Goal: Task Accomplishment & Management: Use online tool/utility

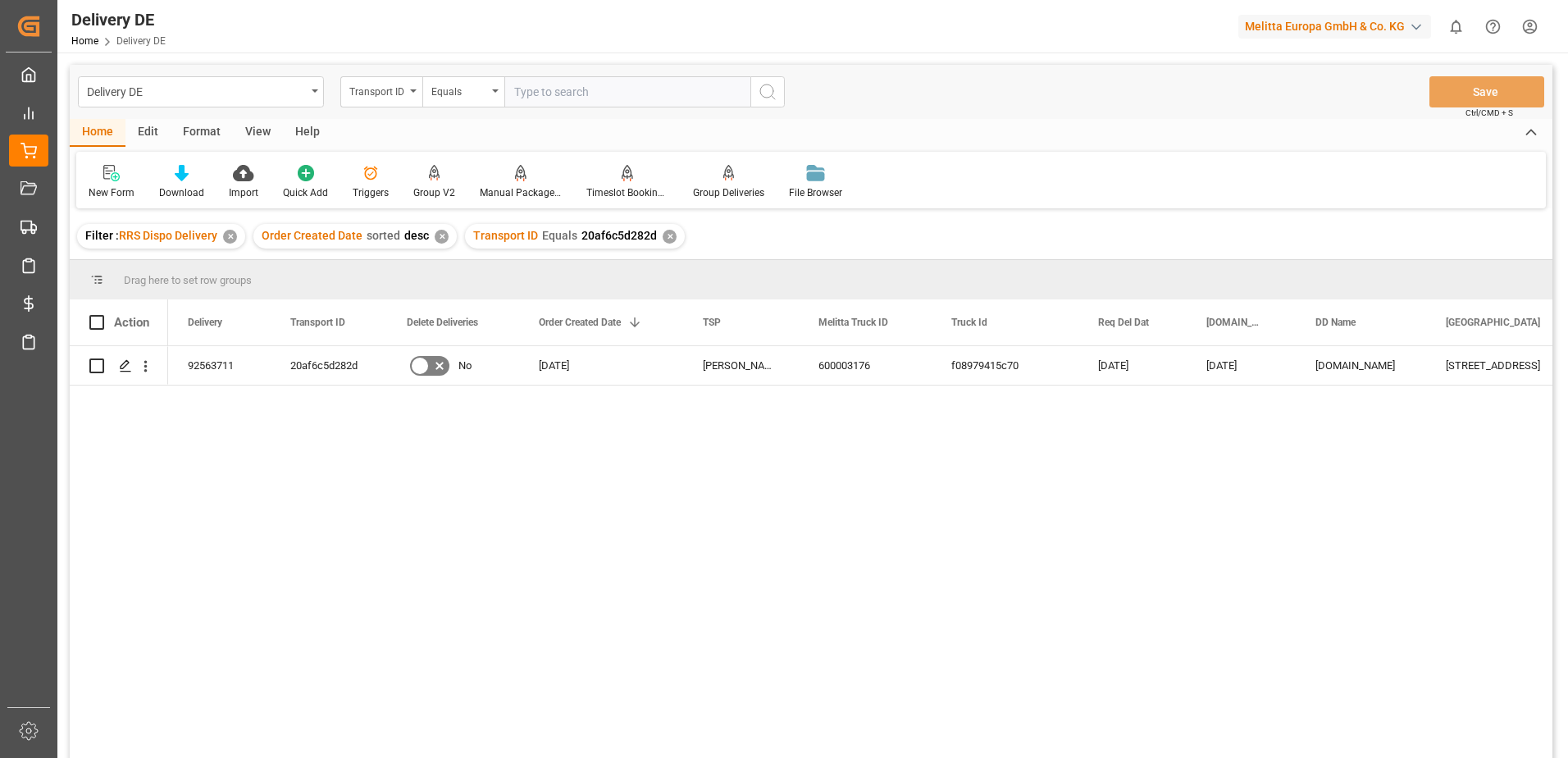
click at [662, 237] on div "✕" at bounding box center [669, 236] width 14 height 14
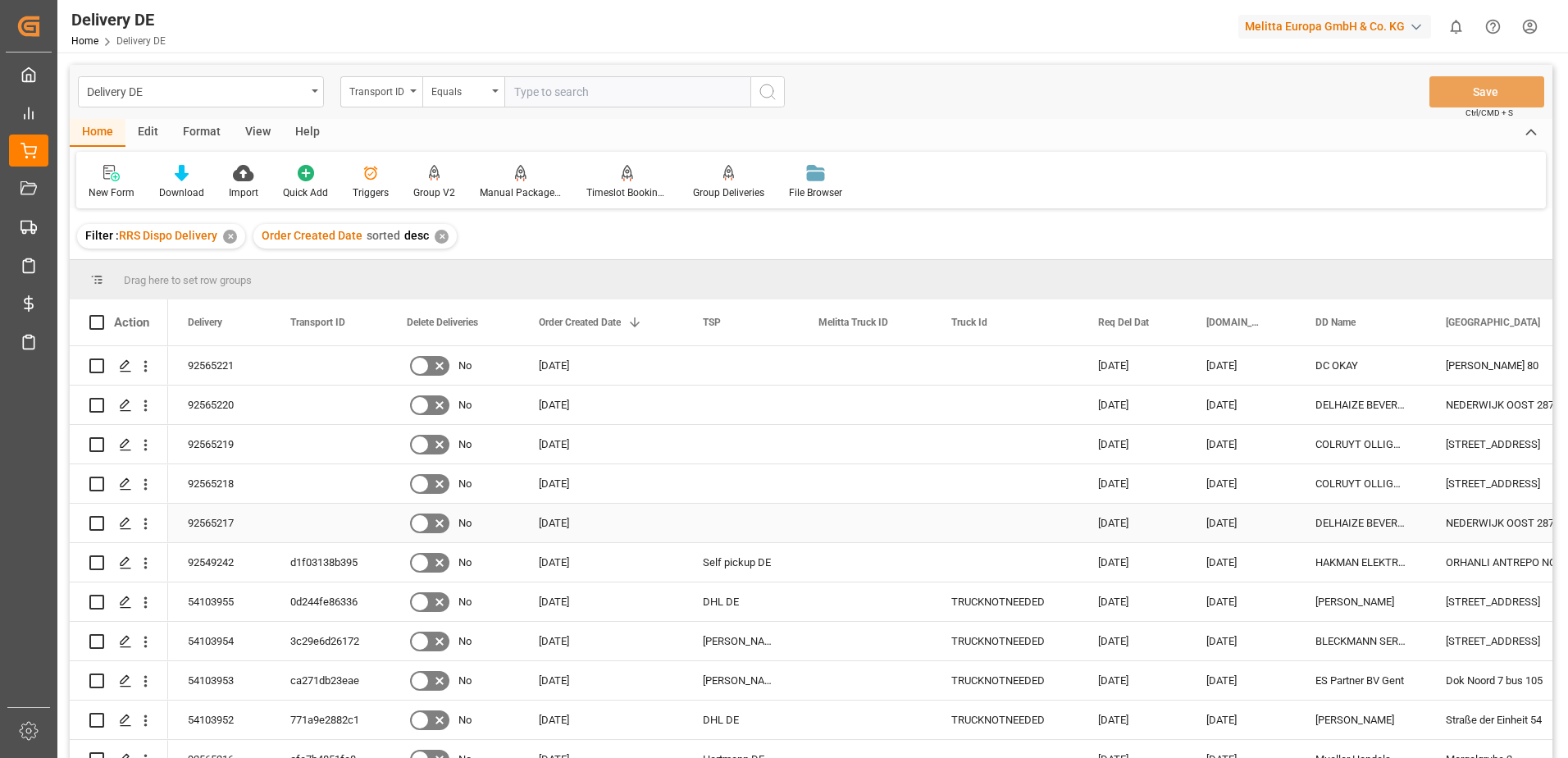
click at [95, 519] on input "Press Space to toggle row selection (unchecked)" at bounding box center [96, 523] width 15 height 15
checkbox input "true"
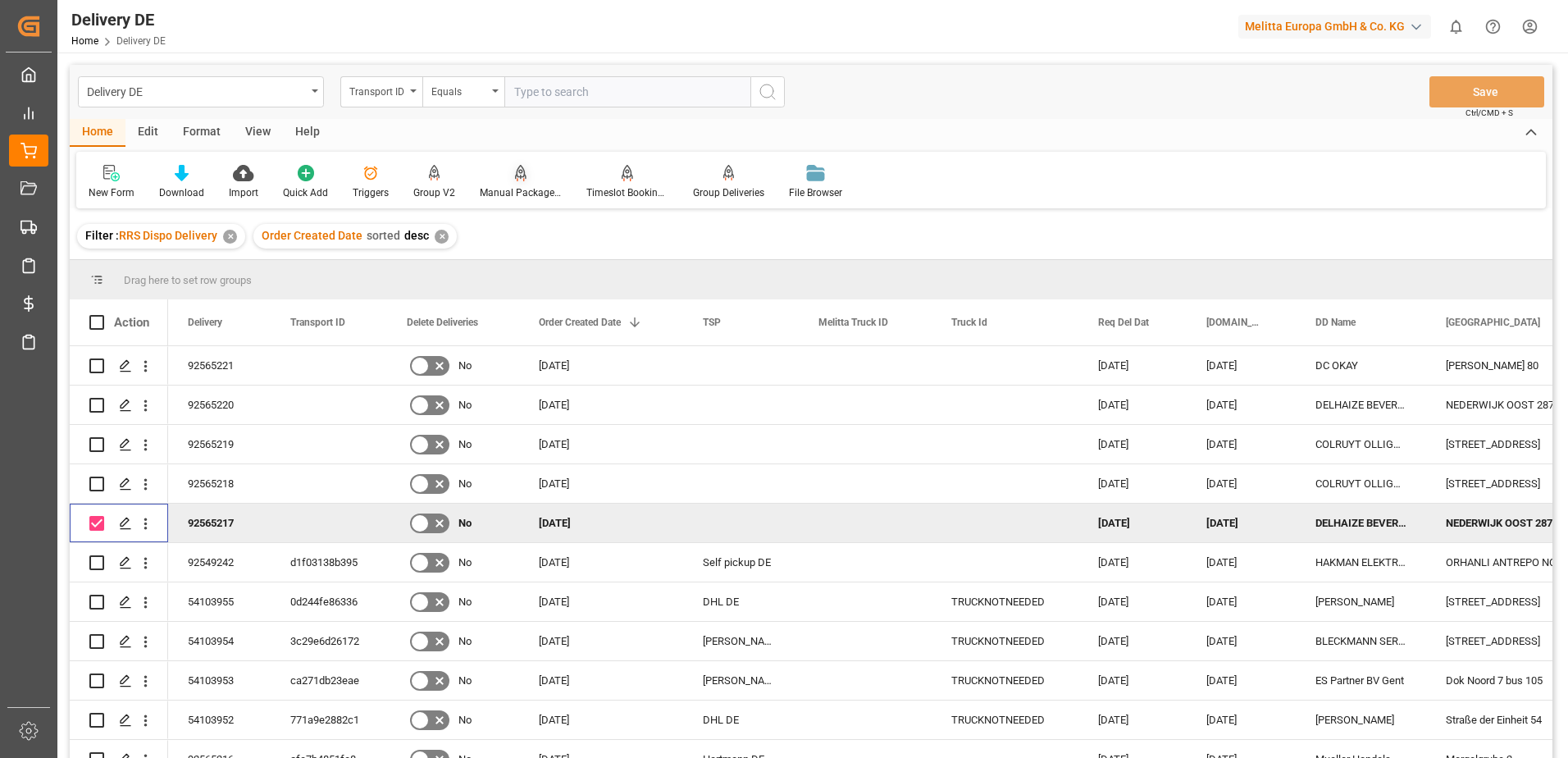
click at [508, 189] on div "Manual Package TypeDetermination" at bounding box center [521, 192] width 82 height 15
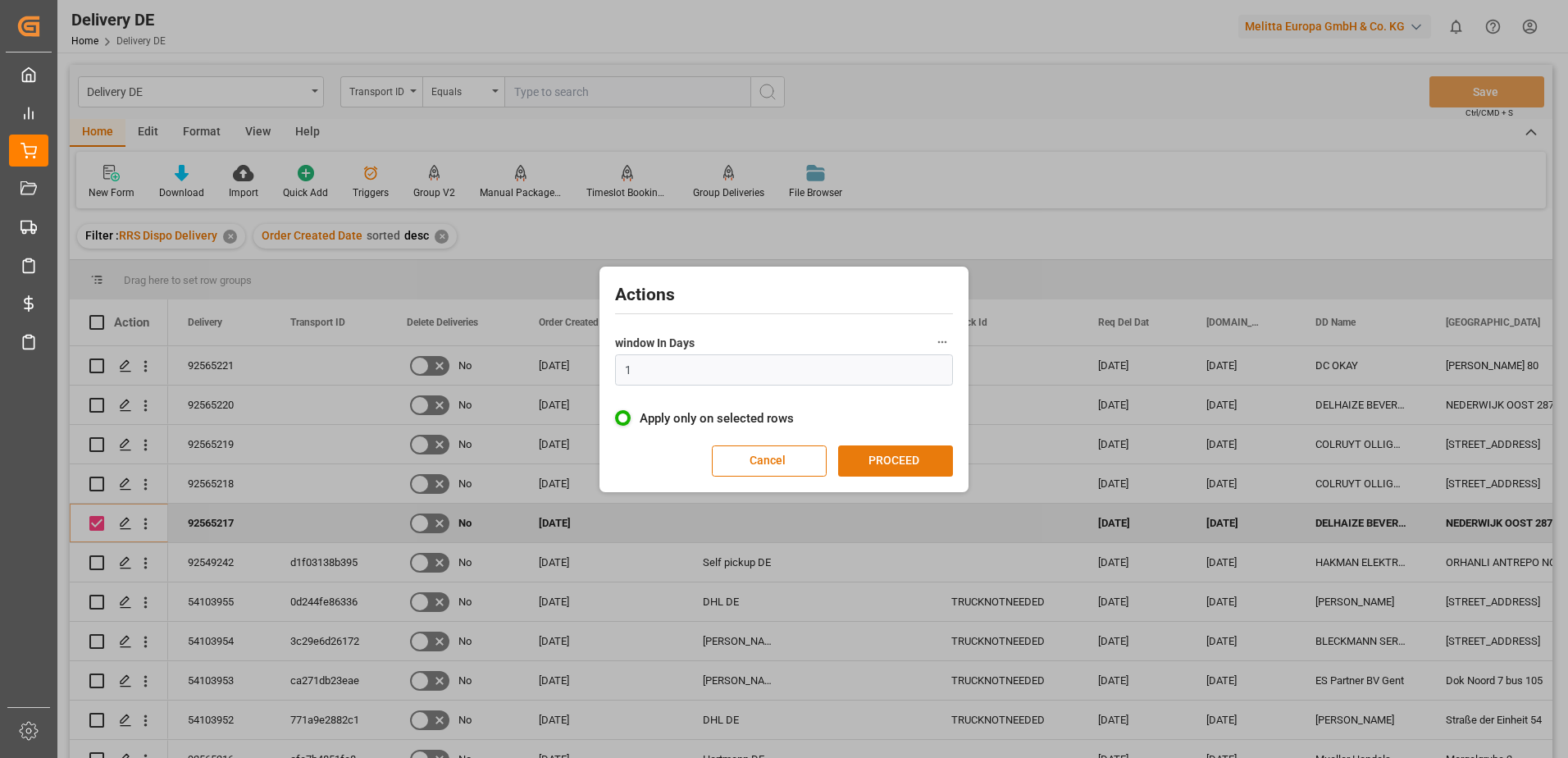
click at [919, 452] on button "PROCEED" at bounding box center [895, 461] width 115 height 31
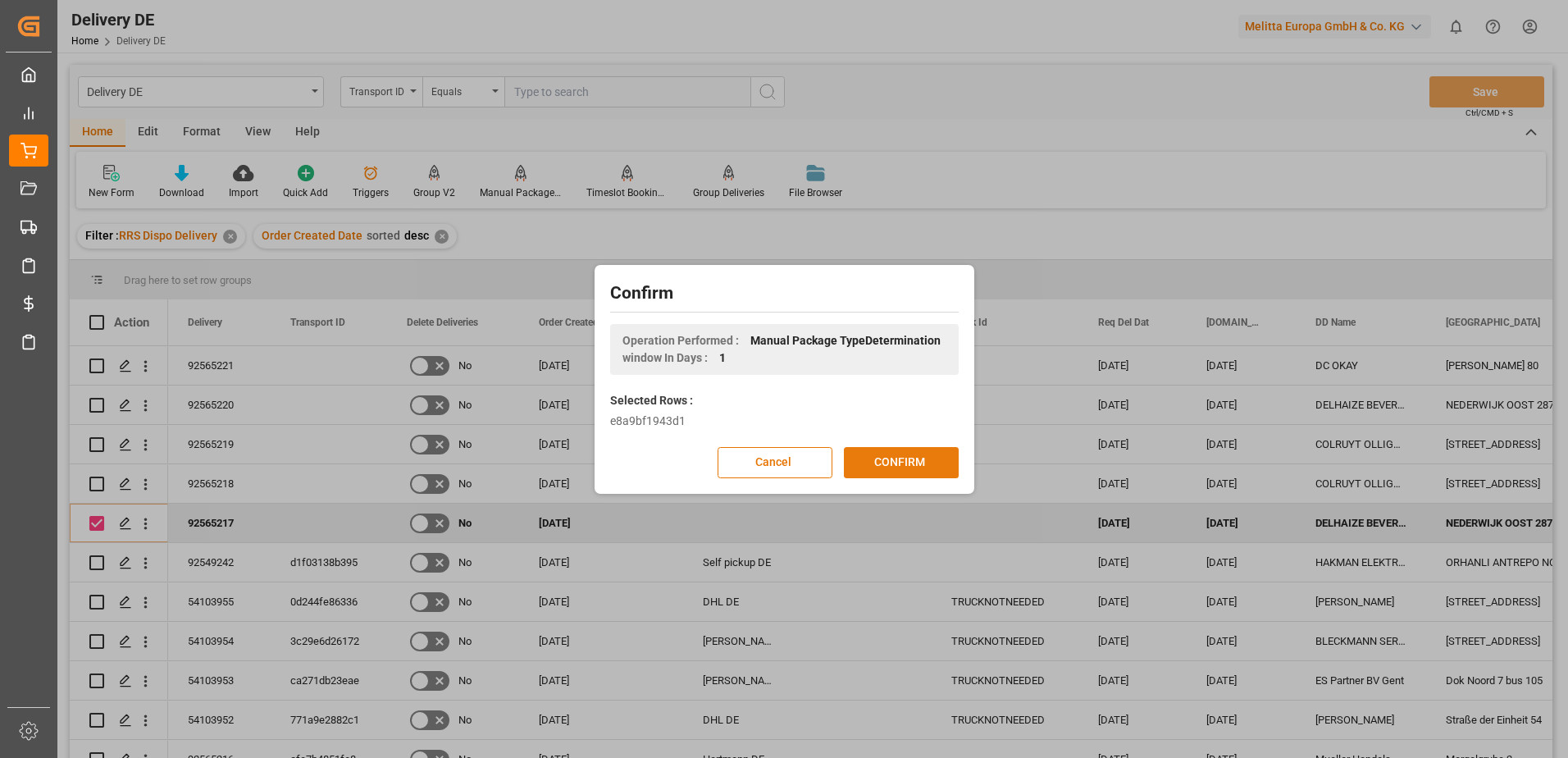
click at [880, 461] on button "CONFIRM" at bounding box center [901, 462] width 115 height 31
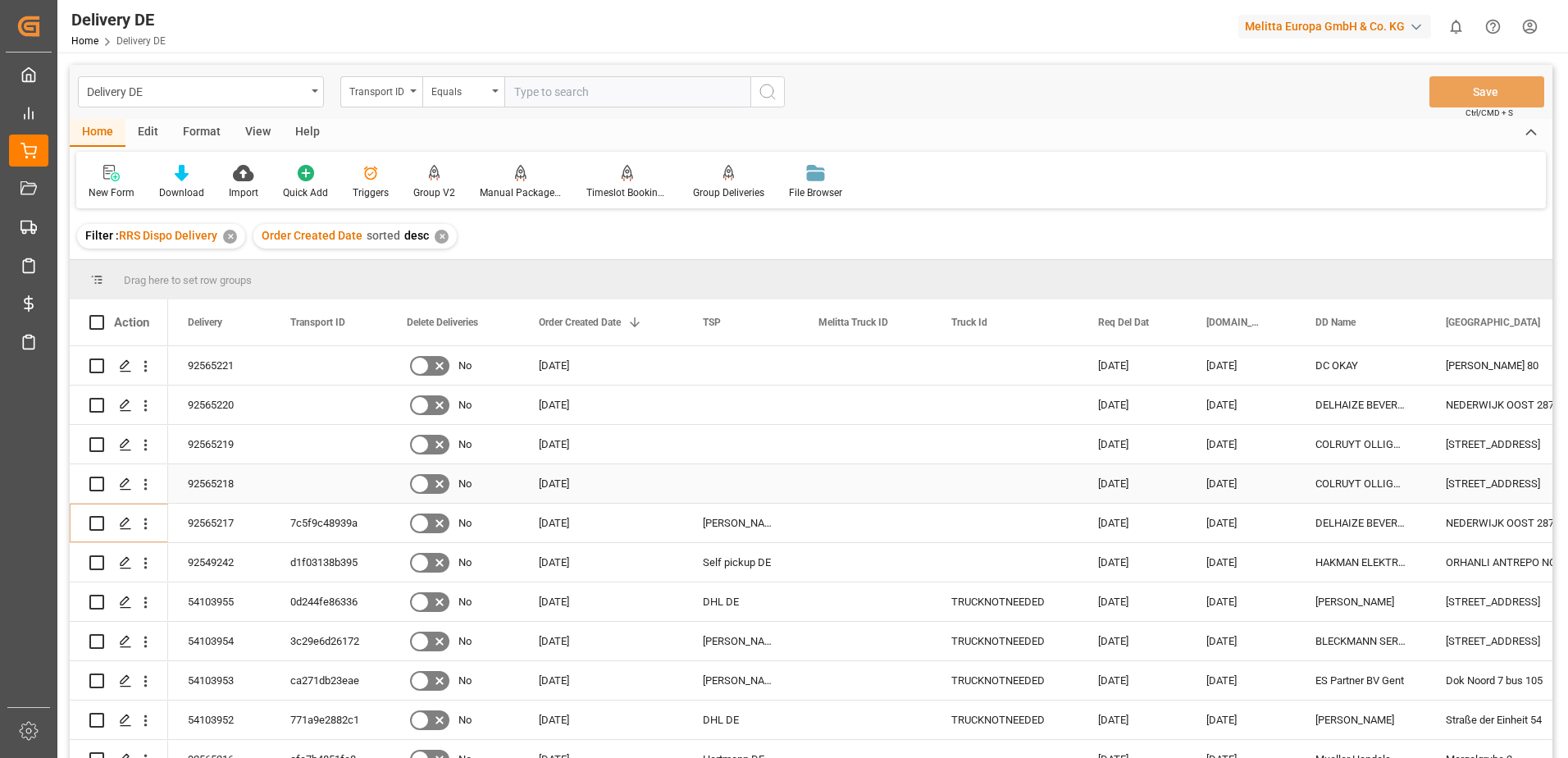
click at [93, 477] on input "Press Space to toggle row selection (unchecked)" at bounding box center [96, 483] width 15 height 15
checkbox input "true"
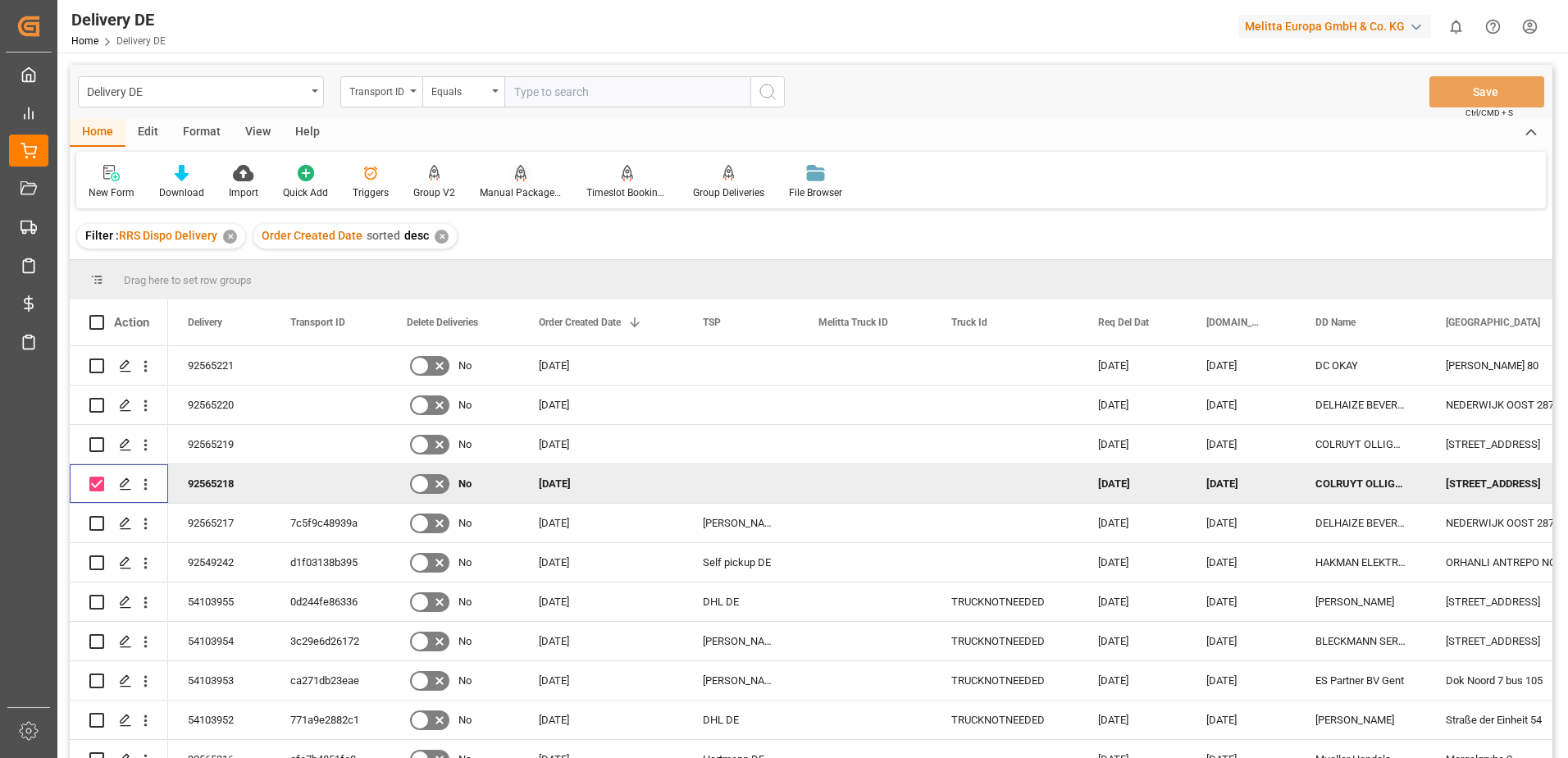
click at [521, 192] on div "Manual Package TypeDetermination" at bounding box center [521, 192] width 82 height 15
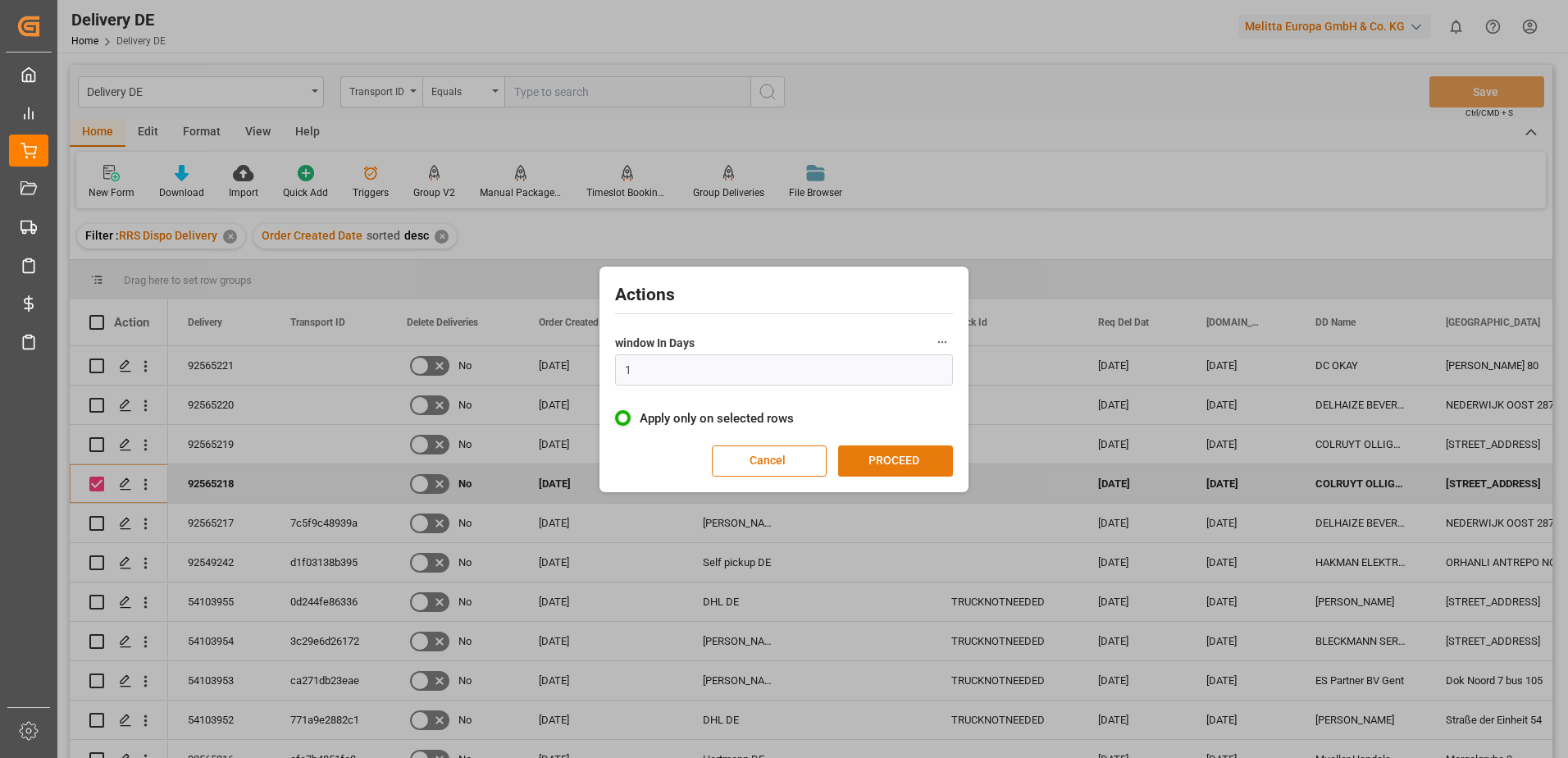
click at [878, 464] on button "PROCEED" at bounding box center [895, 461] width 115 height 31
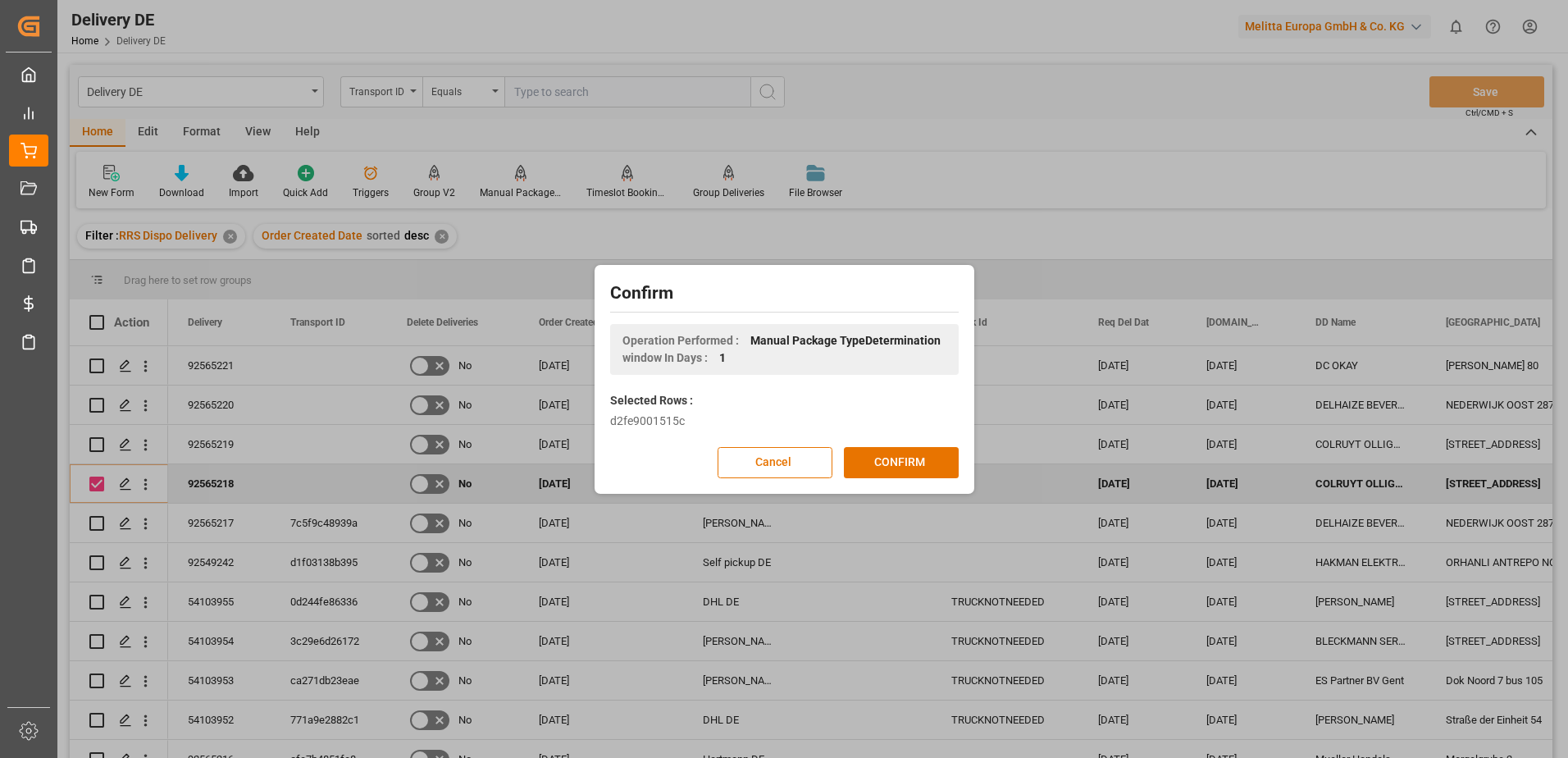
click at [878, 464] on button "CONFIRM" at bounding box center [901, 462] width 115 height 31
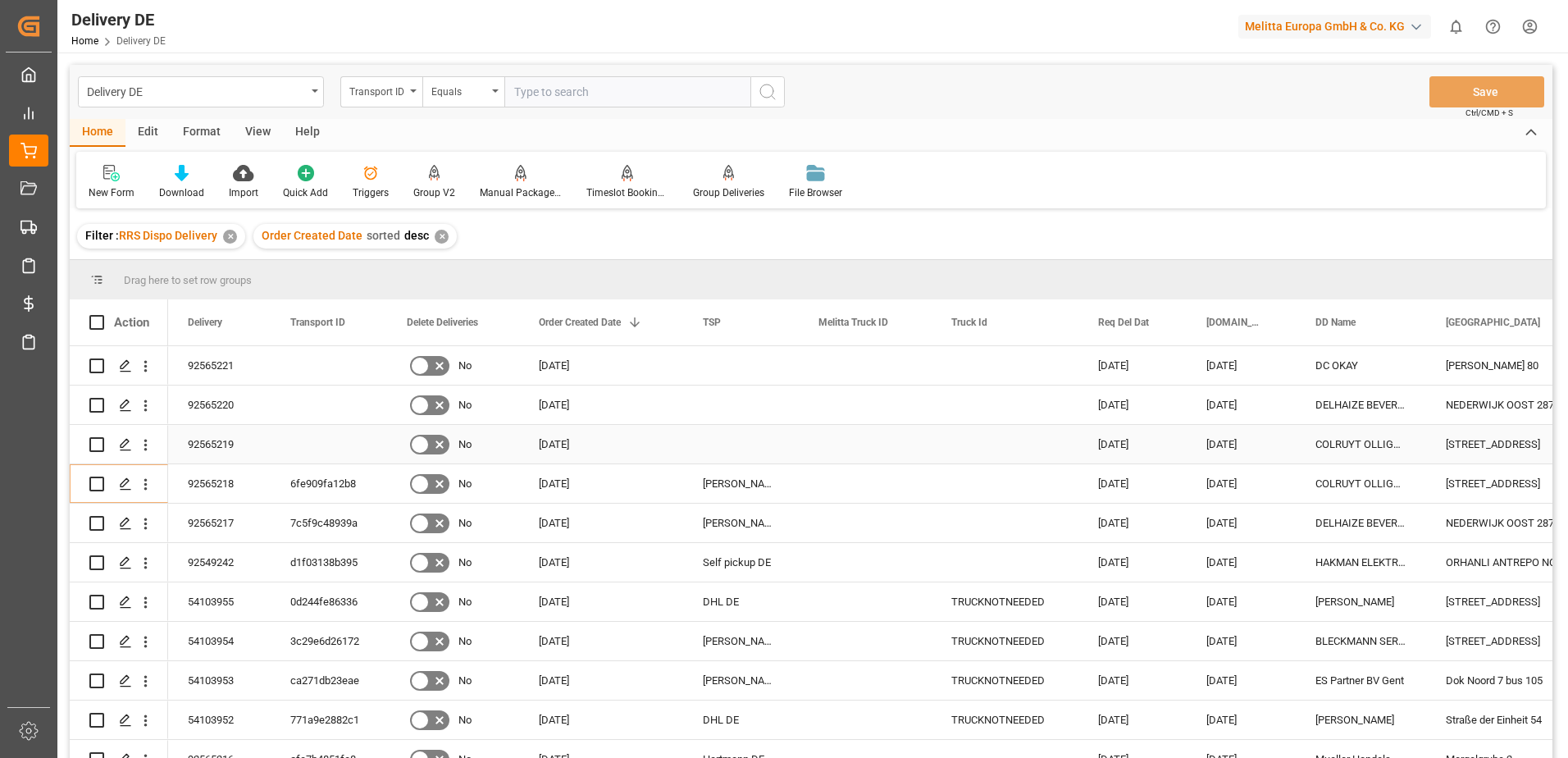
click at [95, 440] on input "Press Space to toggle row selection (unchecked)" at bounding box center [96, 444] width 15 height 15
checkbox input "true"
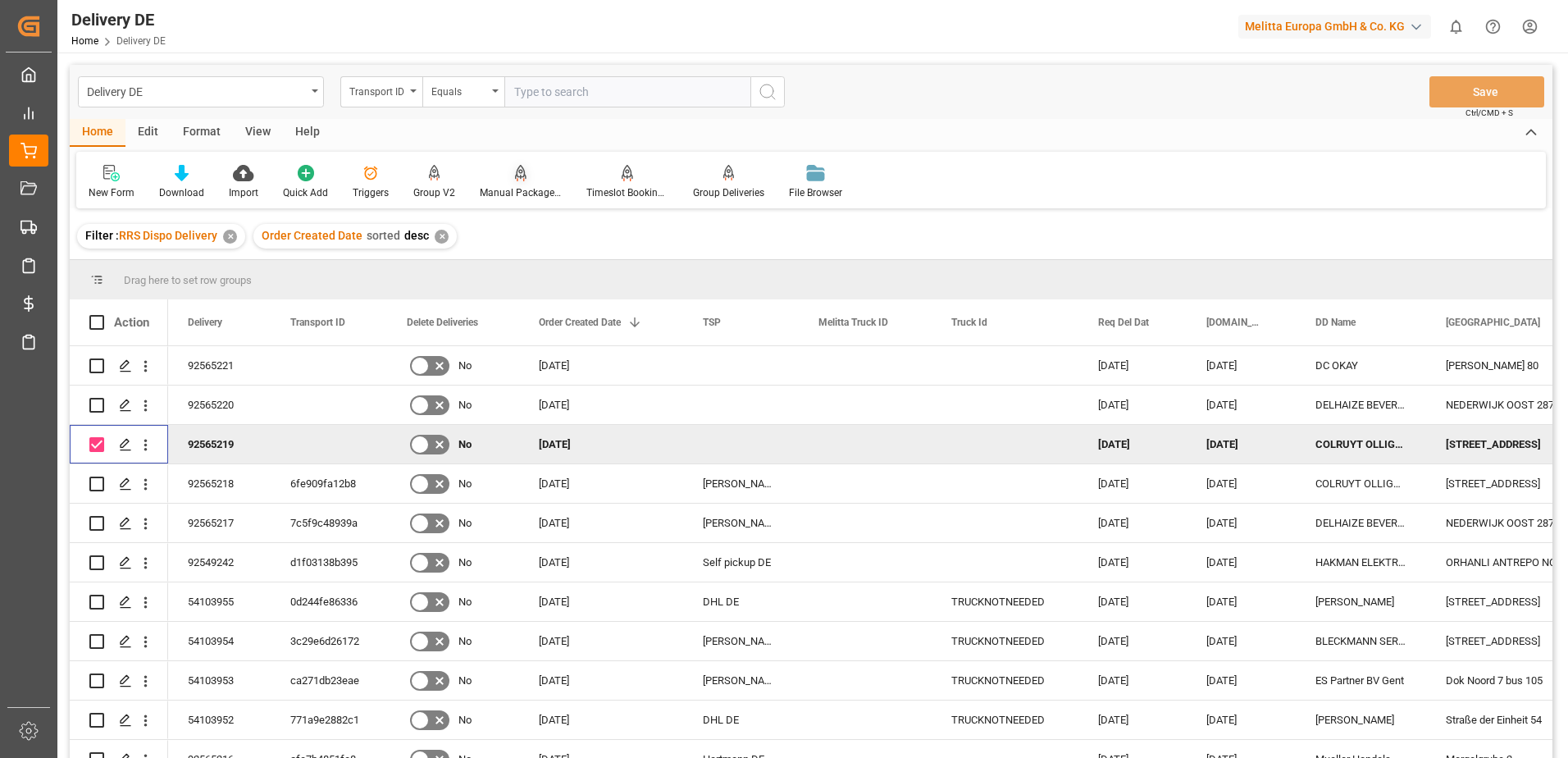
click at [522, 187] on div "Manual Package TypeDetermination" at bounding box center [521, 192] width 82 height 15
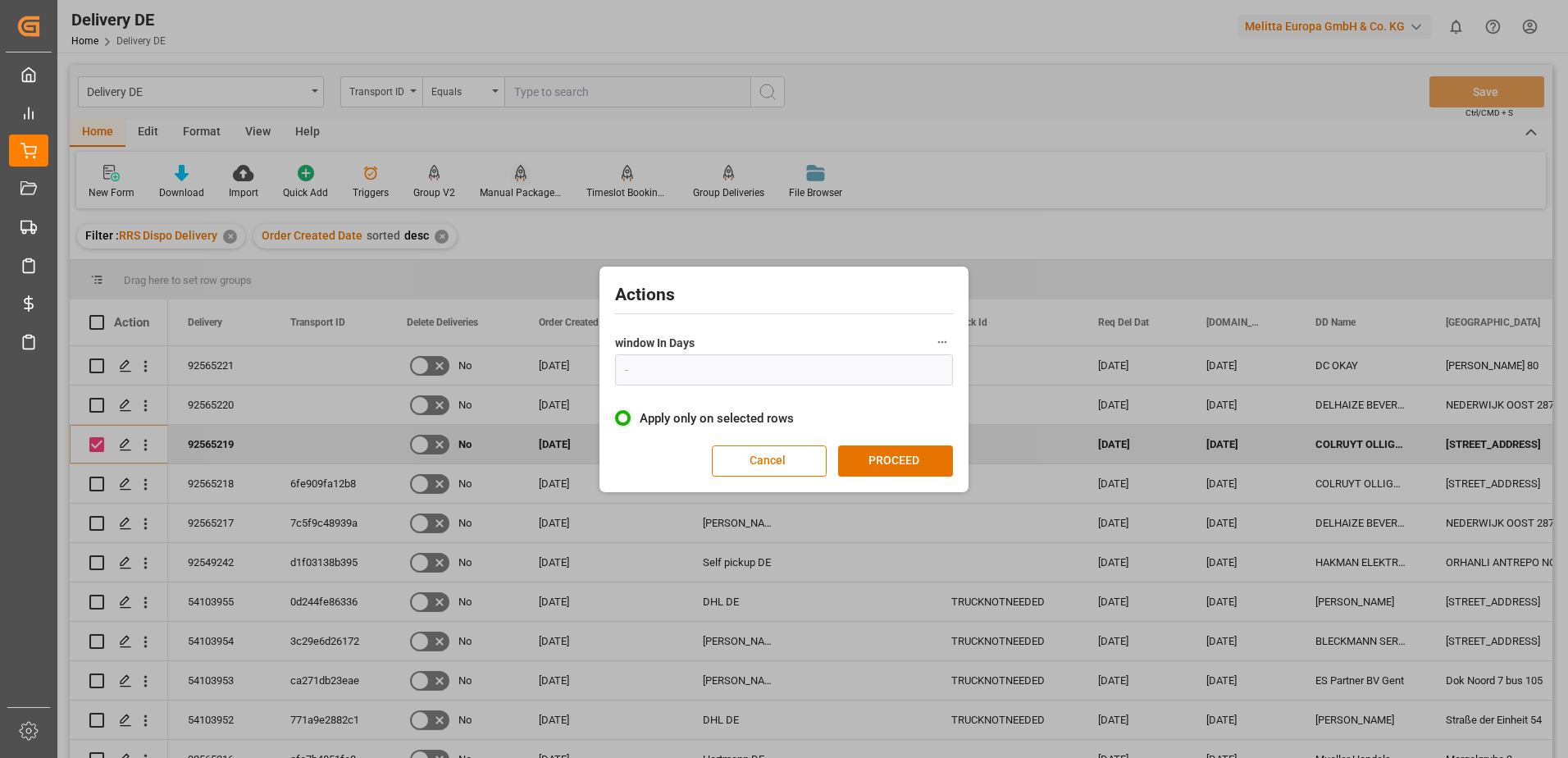
type input "1"
click at [866, 459] on button "PROCEED" at bounding box center [895, 461] width 115 height 31
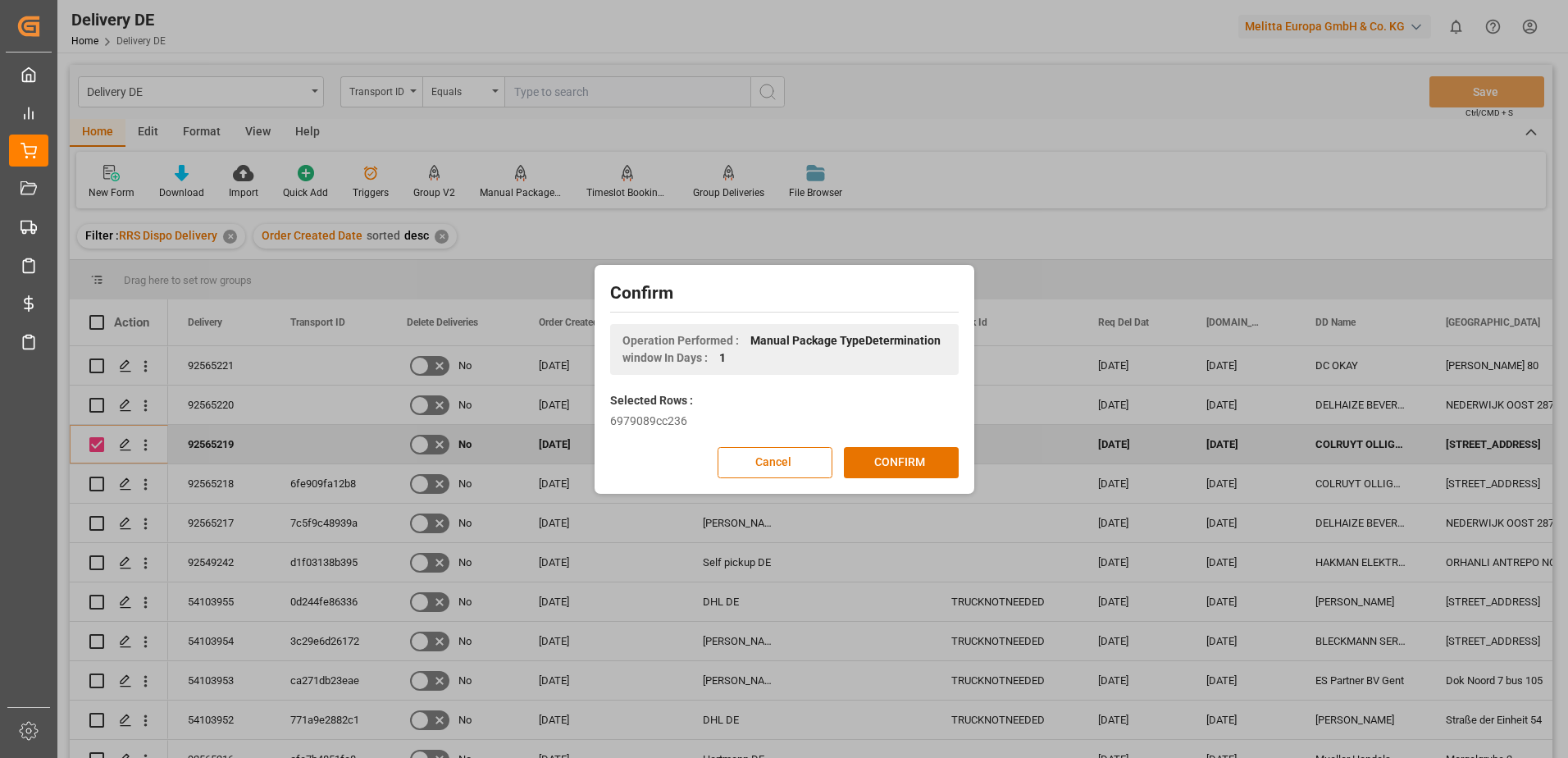
click at [866, 459] on button "CONFIRM" at bounding box center [901, 462] width 115 height 31
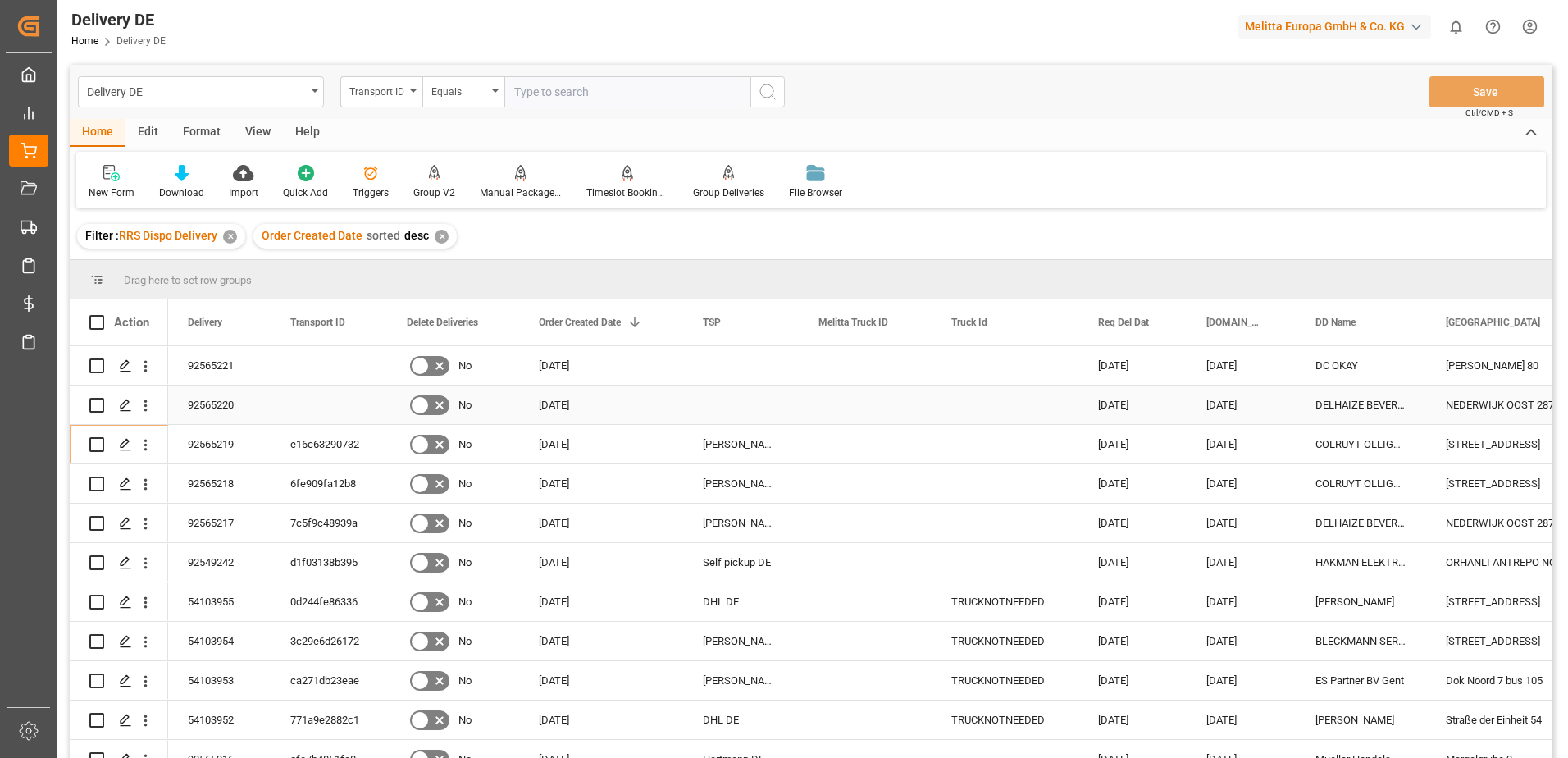
click at [95, 407] on input "Press Space to toggle row selection (unchecked)" at bounding box center [96, 405] width 15 height 15
checkbox input "true"
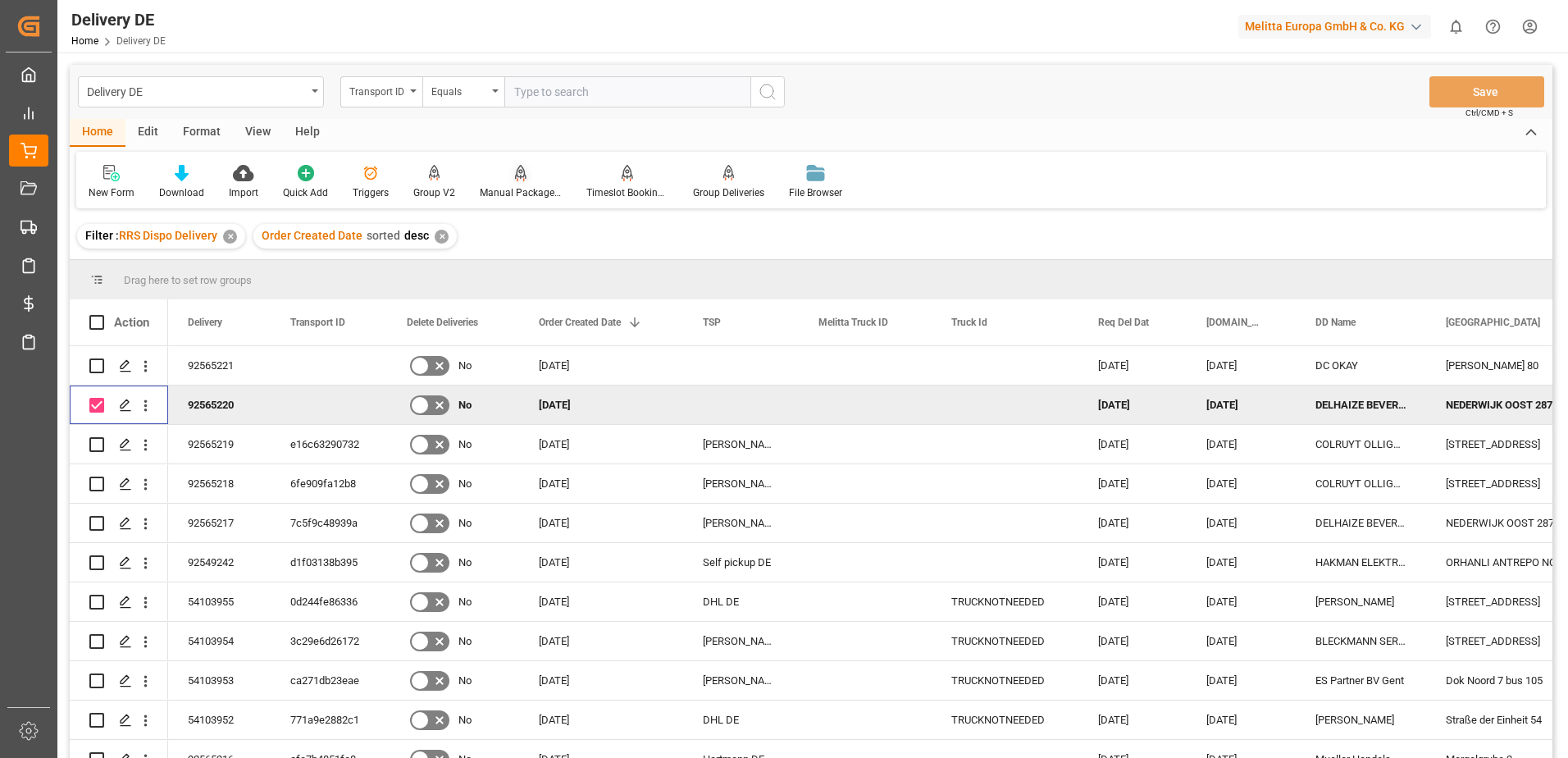
click at [533, 188] on div "Manual Package TypeDetermination" at bounding box center [521, 192] width 82 height 15
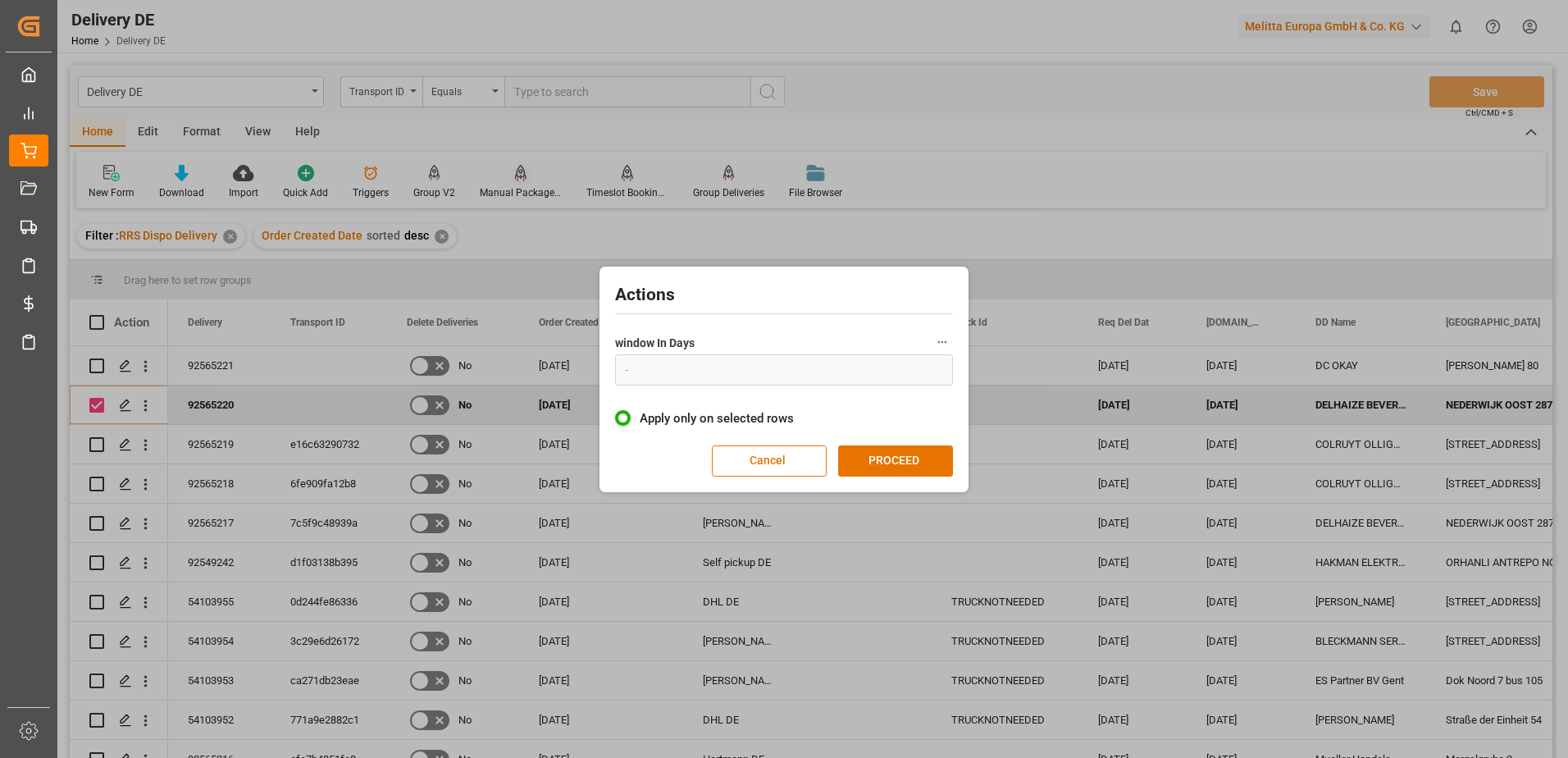
type input "1"
click at [887, 468] on button "PROCEED" at bounding box center [895, 461] width 115 height 31
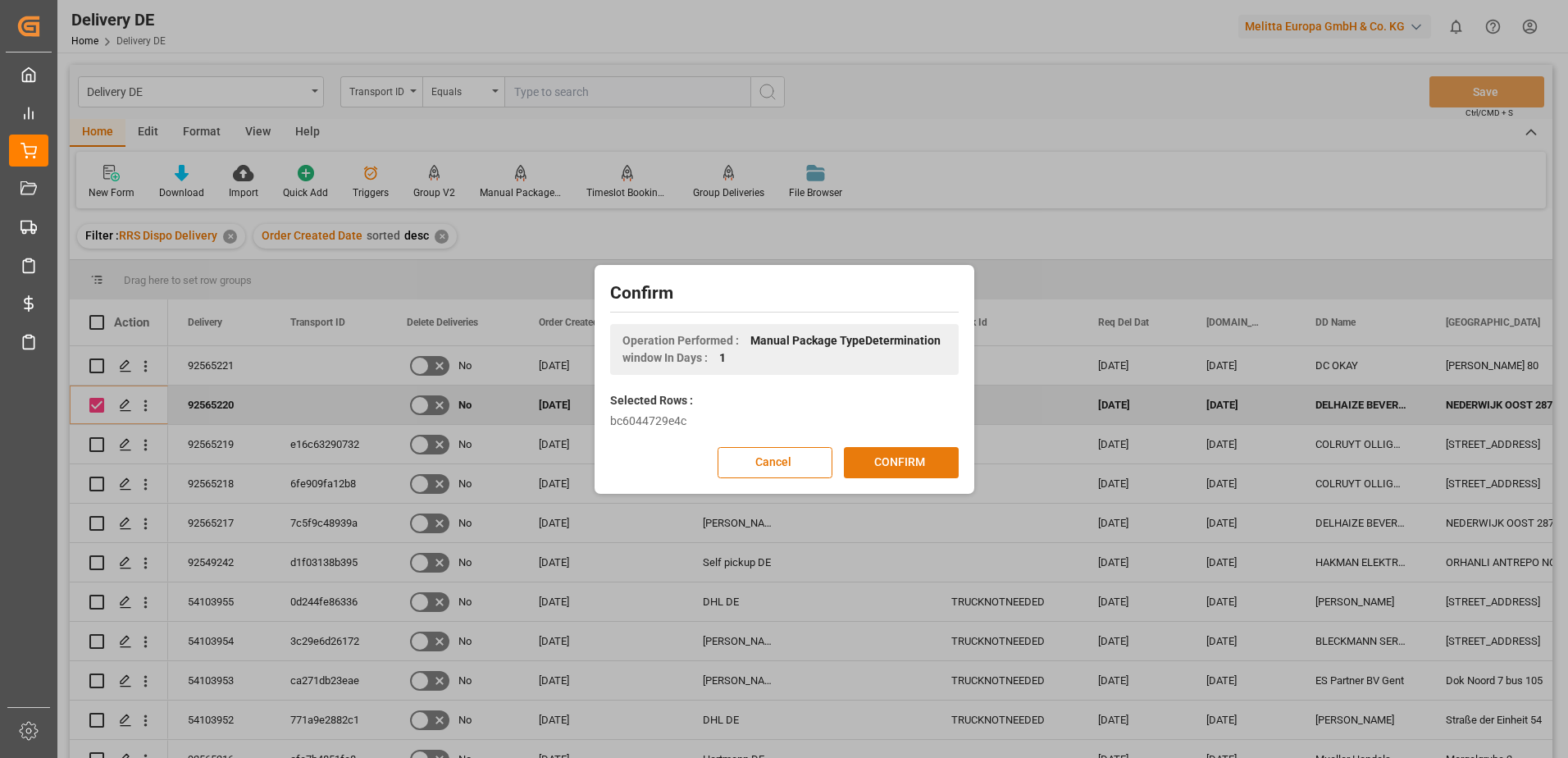
click at [882, 466] on button "CONFIRM" at bounding box center [901, 462] width 115 height 31
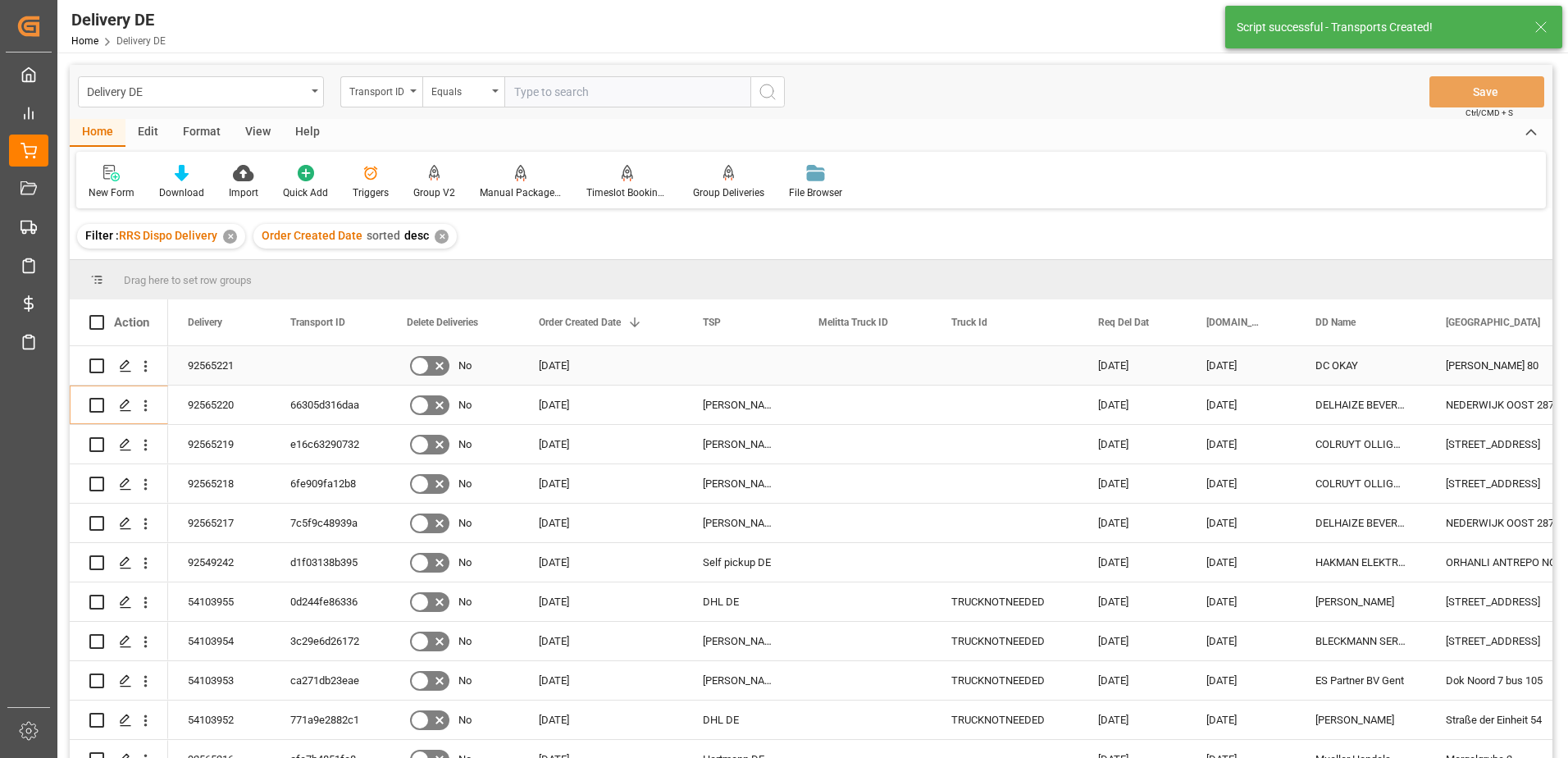
click at [96, 369] on input "Press Space to toggle row selection (unchecked)" at bounding box center [96, 365] width 15 height 15
checkbox input "true"
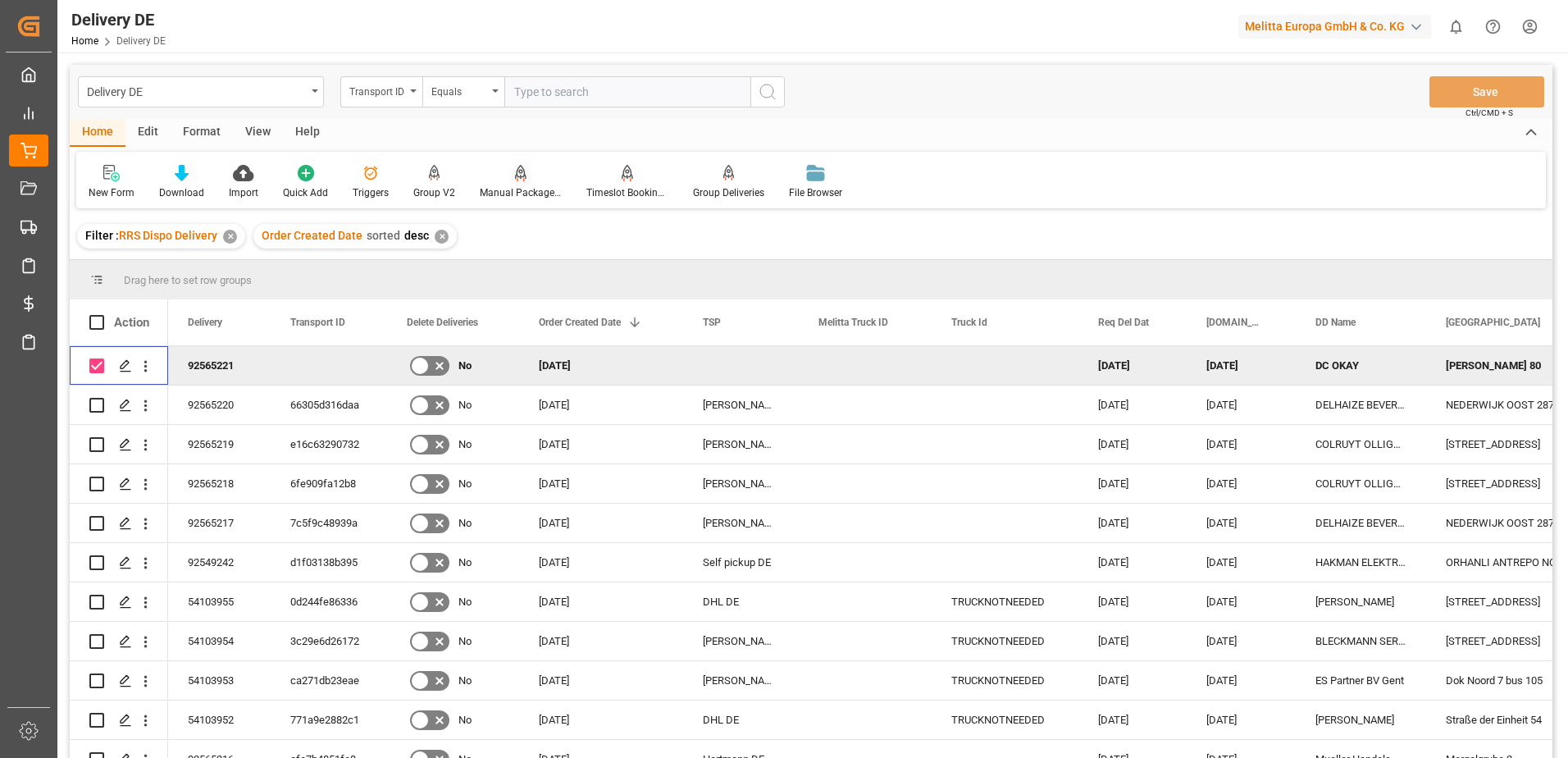
click at [529, 184] on div "Manual Package TypeDetermination" at bounding box center [521, 183] width 107 height 37
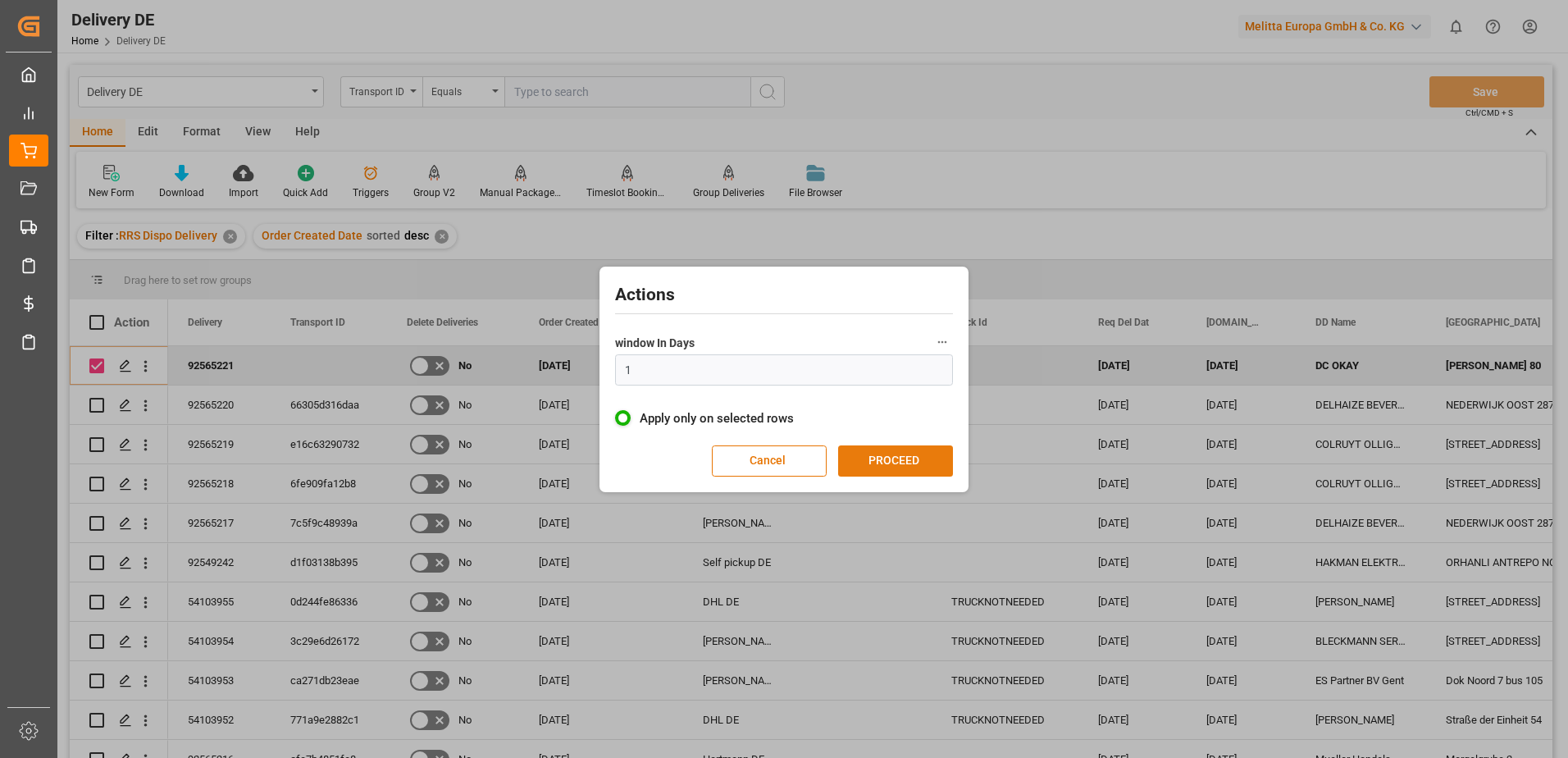
click at [916, 456] on button "PROCEED" at bounding box center [895, 461] width 115 height 31
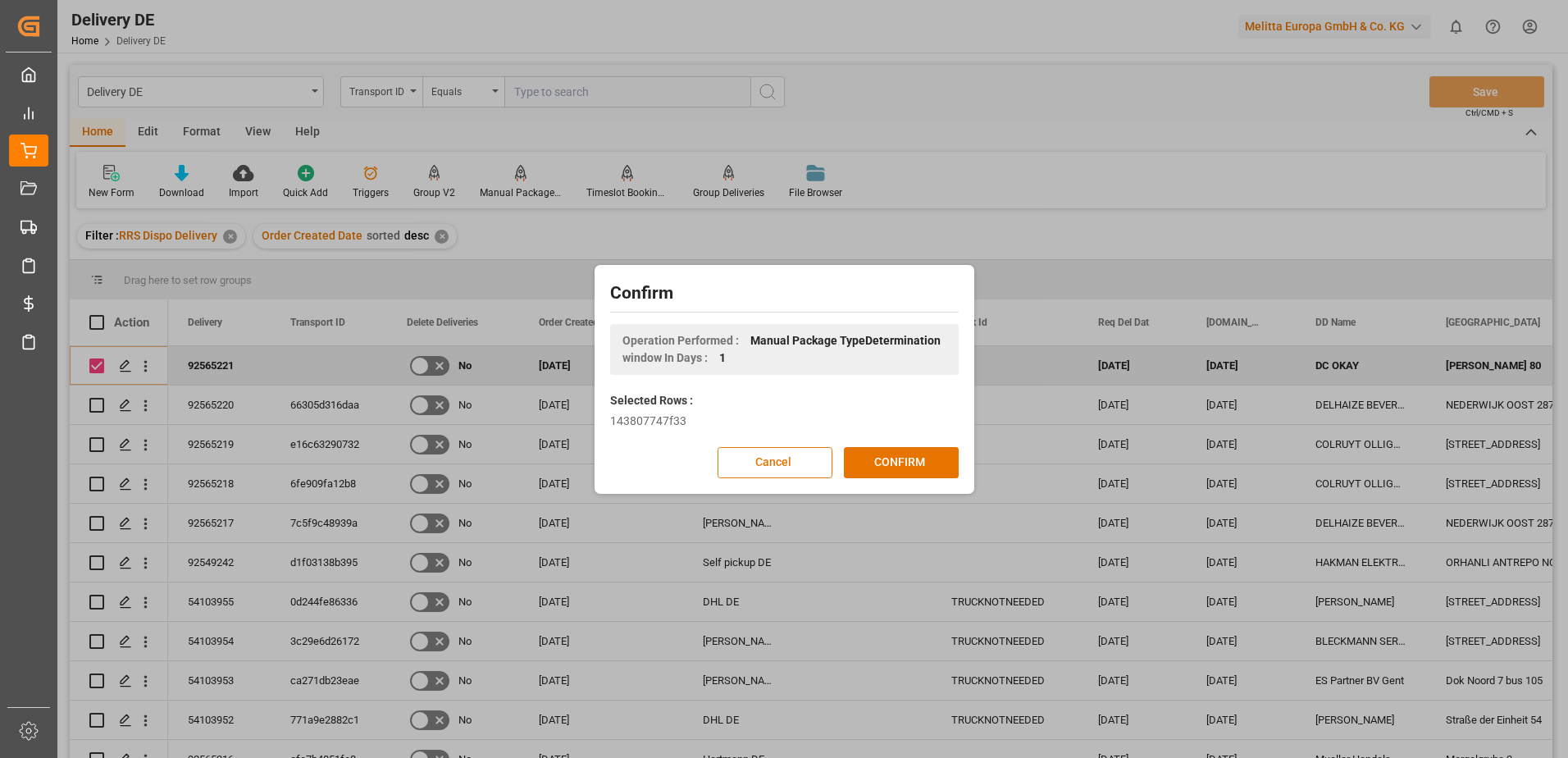
click at [916, 456] on button "CONFIRM" at bounding box center [901, 462] width 115 height 31
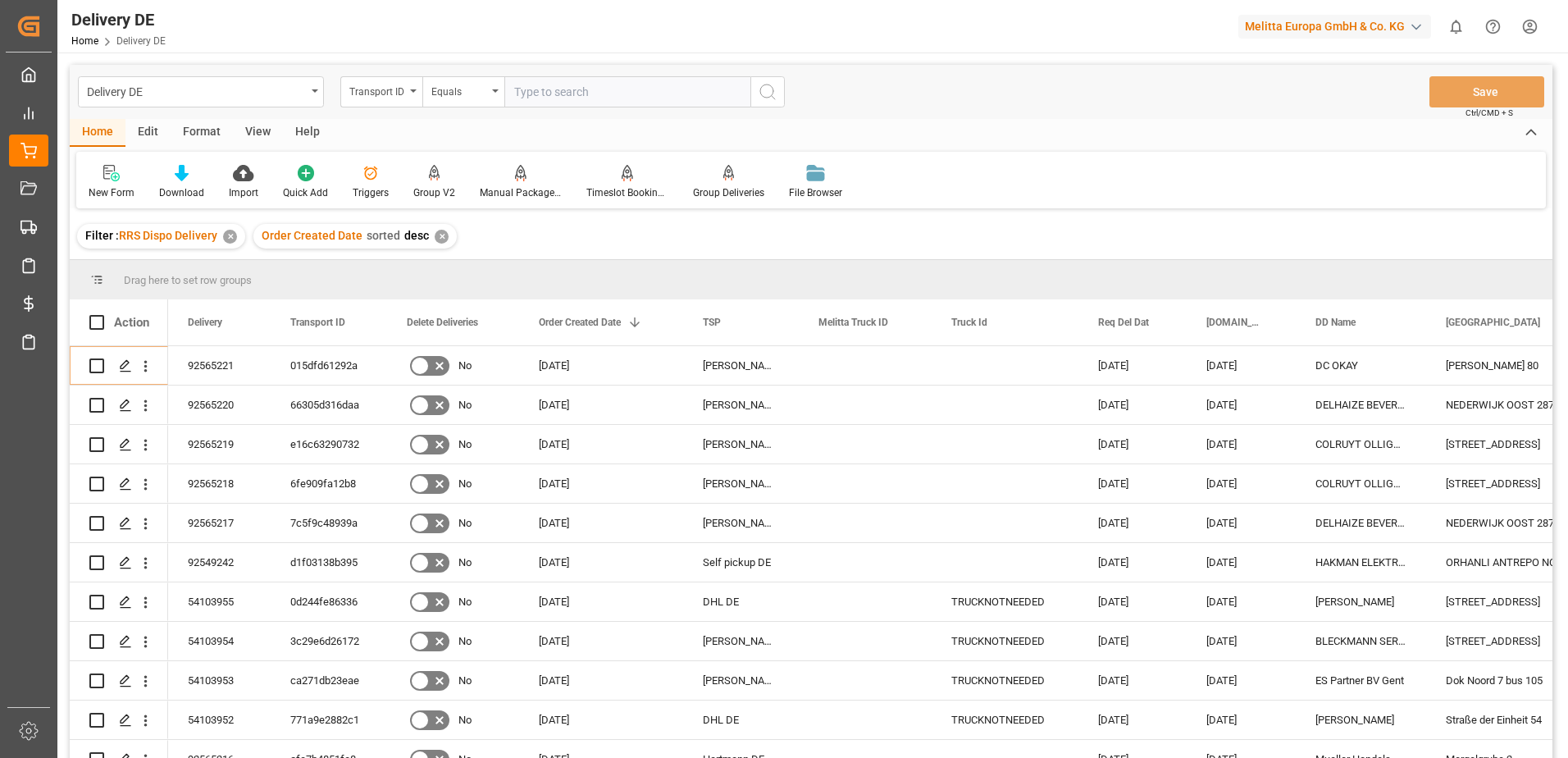
click at [1533, 22] on html "Created by potrace 1.15, written by [PERSON_NAME] [DATE]-[DATE] Created by potr…" at bounding box center [784, 379] width 1568 height 758
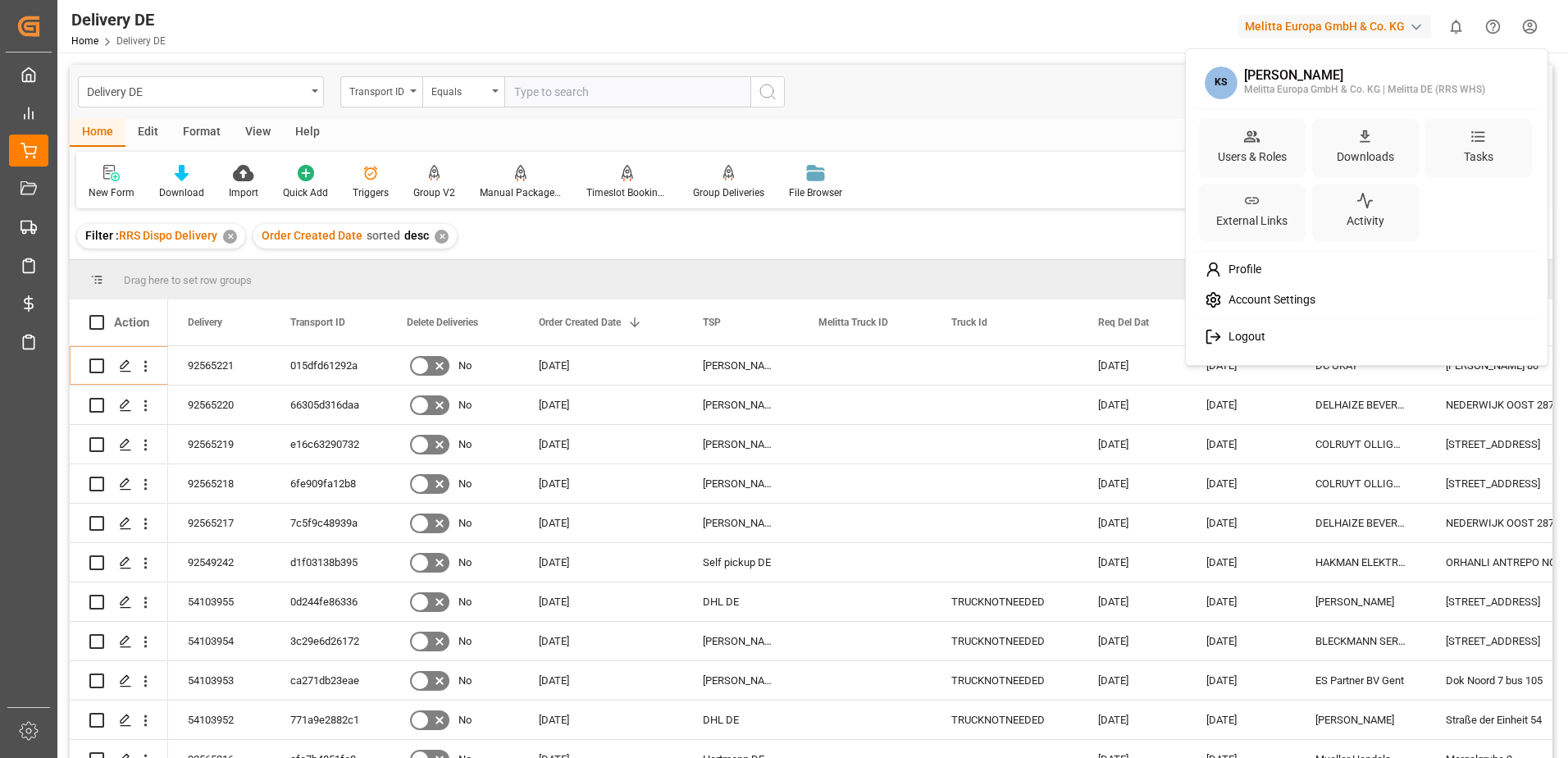
click at [1243, 334] on span "Logout" at bounding box center [1244, 336] width 43 height 15
